Goal: Task Accomplishment & Management: Complete application form

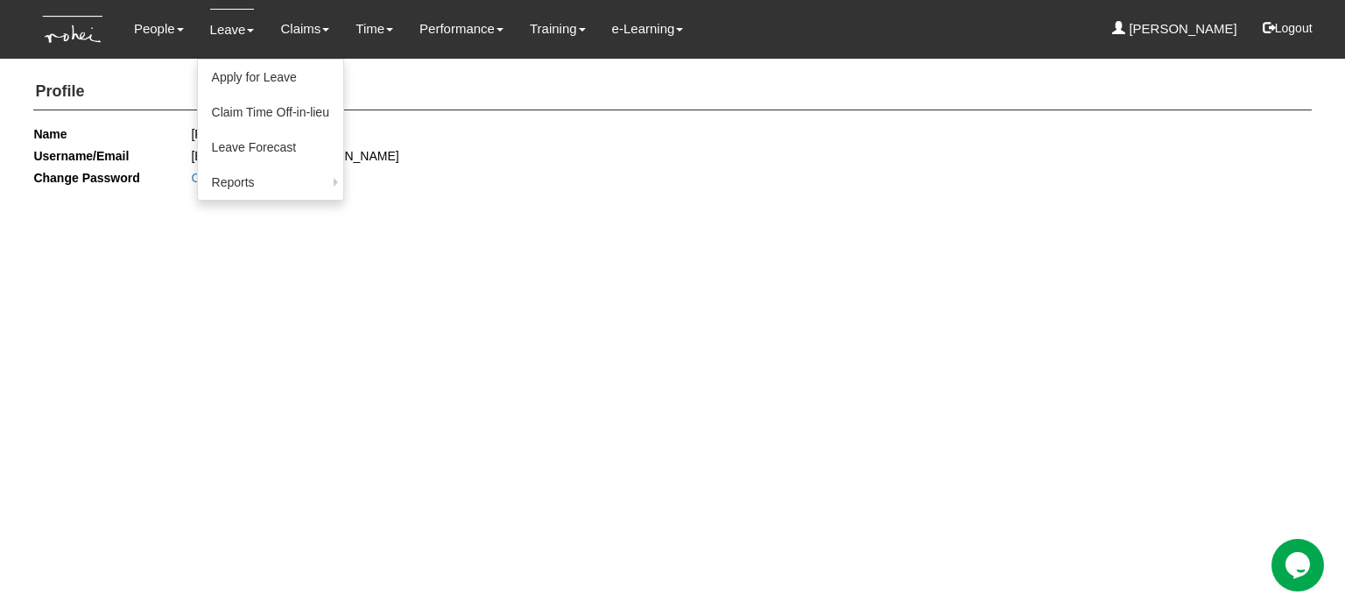
click at [236, 28] on link "Leave" at bounding box center [232, 29] width 45 height 41
click at [236, 81] on link "Apply for Leave" at bounding box center [270, 77] width 145 height 35
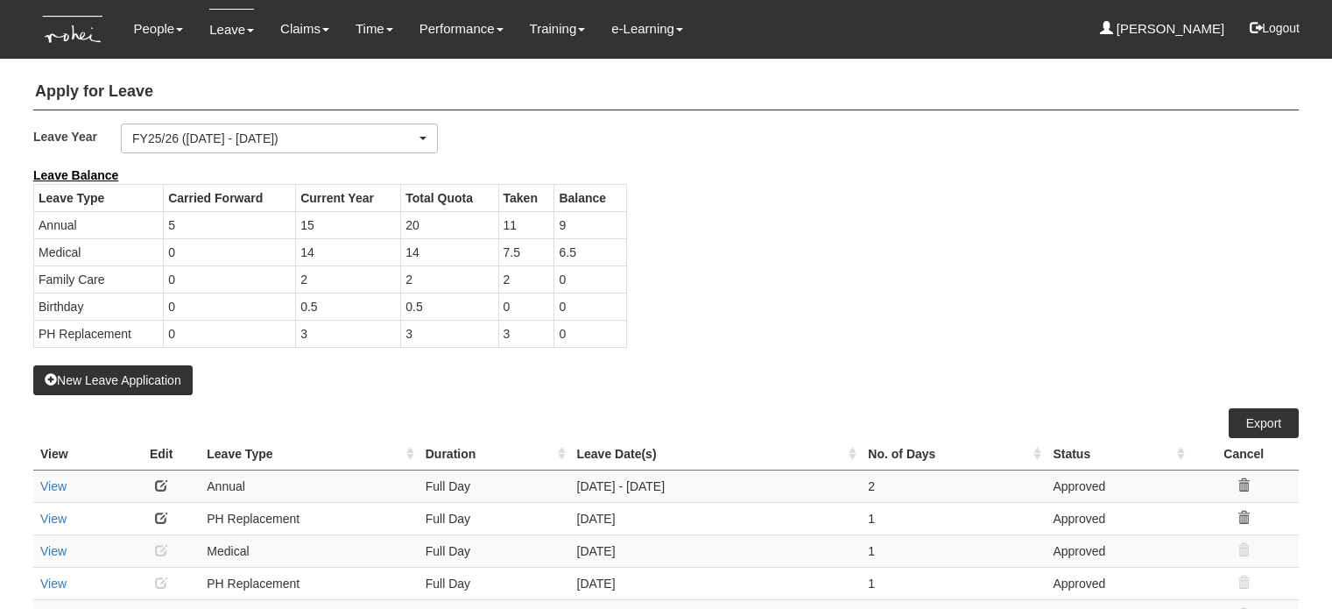
select select "50"
